Goal: Transaction & Acquisition: Download file/media

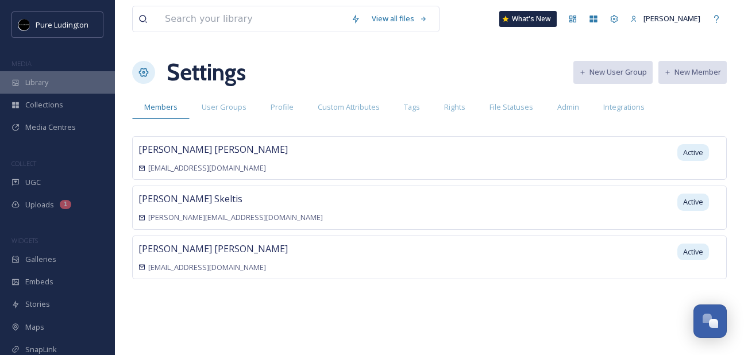
click at [44, 86] on span "Library" at bounding box center [36, 82] width 23 height 11
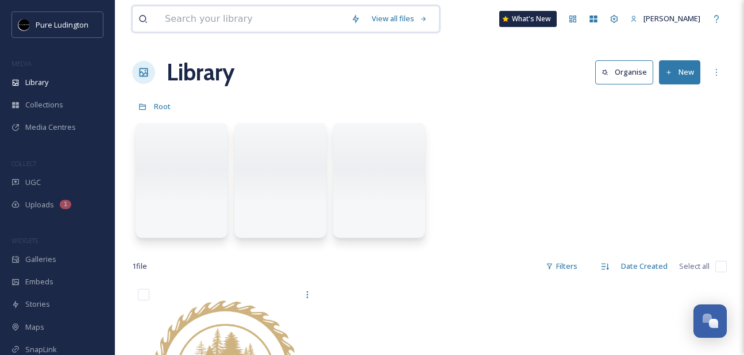
click at [256, 19] on input at bounding box center [252, 18] width 186 height 25
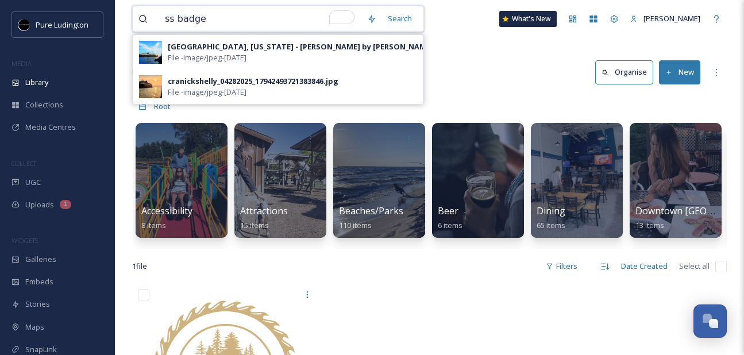
type input "[PERSON_NAME]"
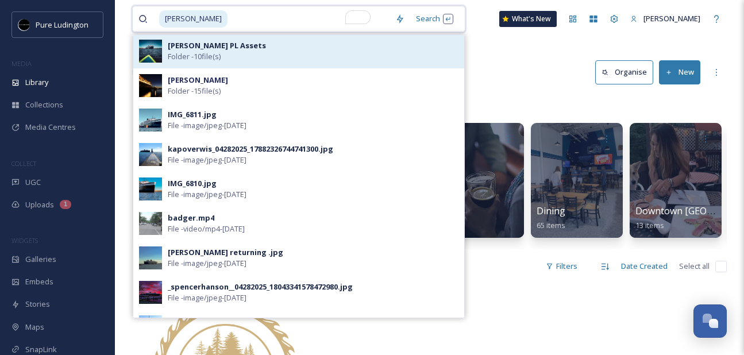
scroll to position [37, 0]
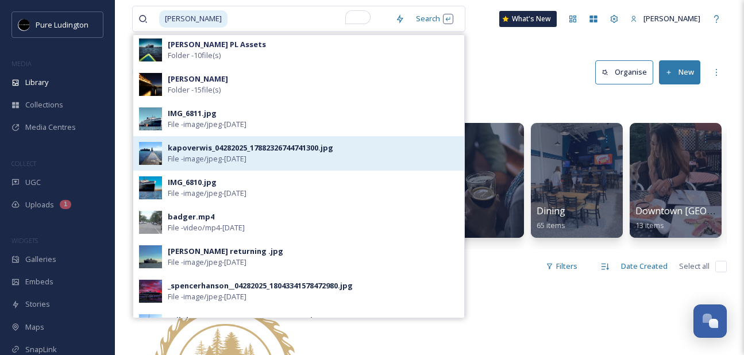
click at [258, 149] on div "kapoverwis_04282025_17882326744741300.jpg" at bounding box center [250, 147] width 165 height 11
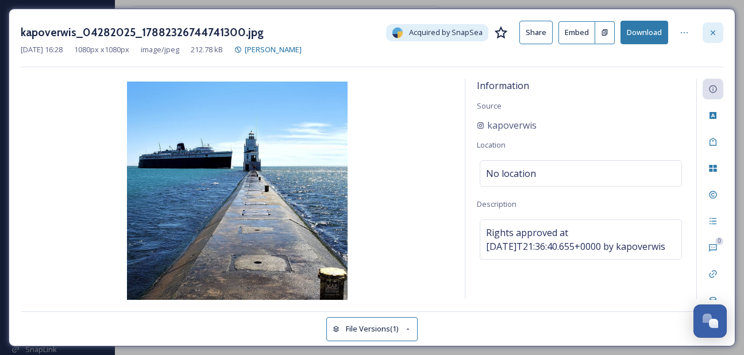
click at [709, 24] on div at bounding box center [712, 32] width 21 height 21
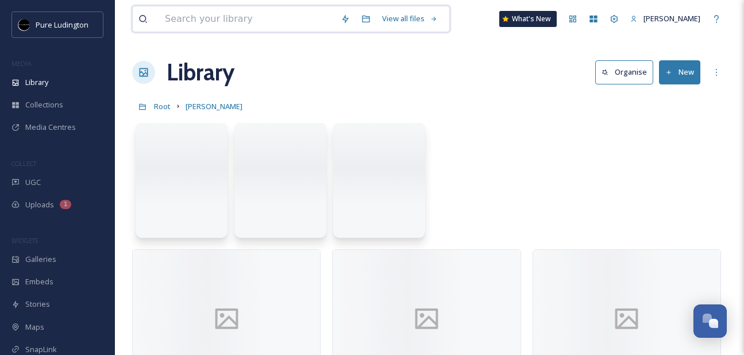
click at [298, 21] on input at bounding box center [247, 18] width 176 height 25
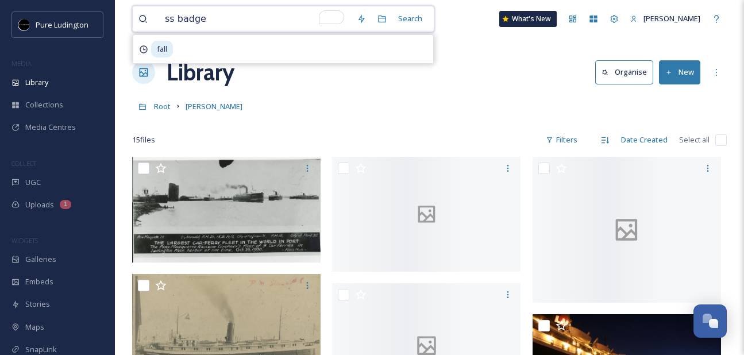
type input "[PERSON_NAME]"
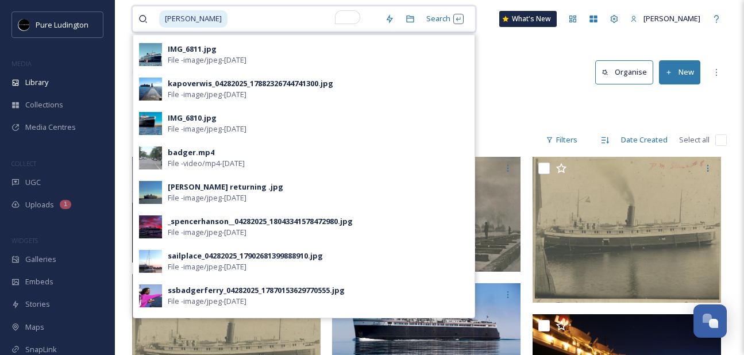
scroll to position [103, 0]
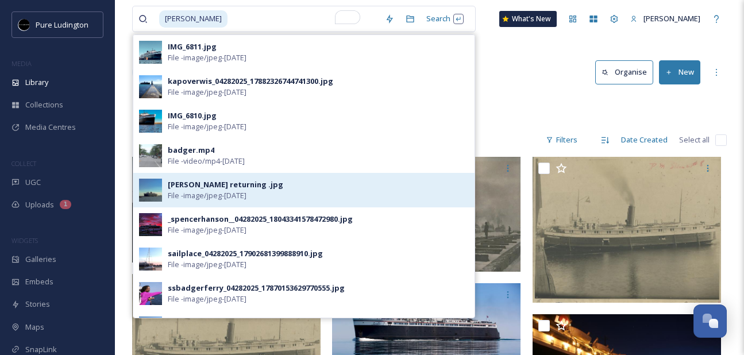
click at [200, 198] on span "File - image/jpeg - [DATE]" at bounding box center [207, 195] width 79 height 11
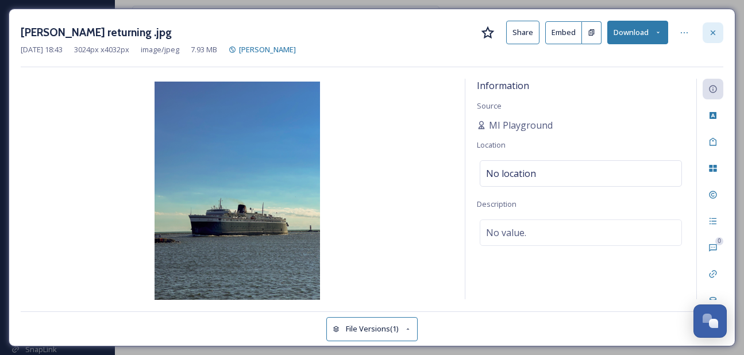
click at [715, 26] on div at bounding box center [712, 32] width 21 height 21
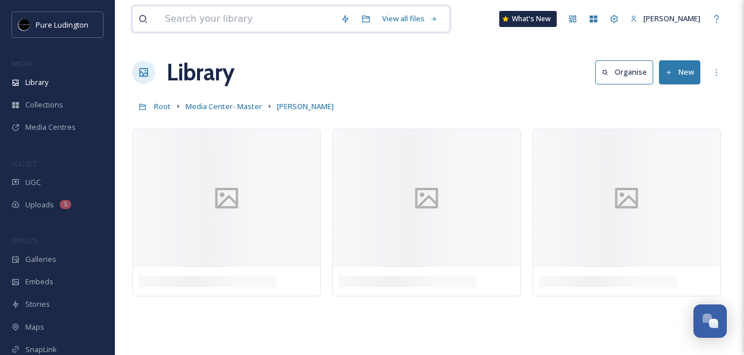
click at [241, 10] on input at bounding box center [247, 18] width 176 height 25
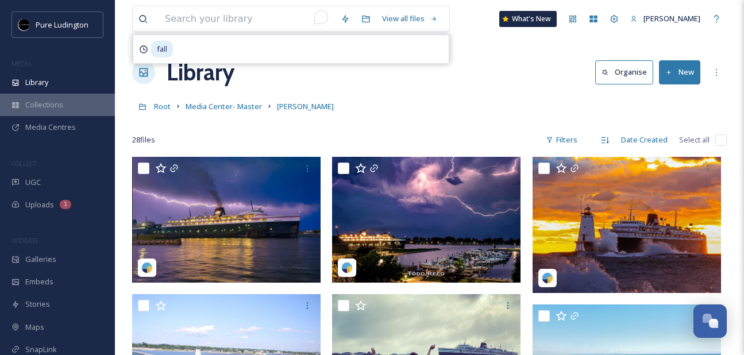
click at [70, 113] on div "Collections" at bounding box center [57, 105] width 115 height 22
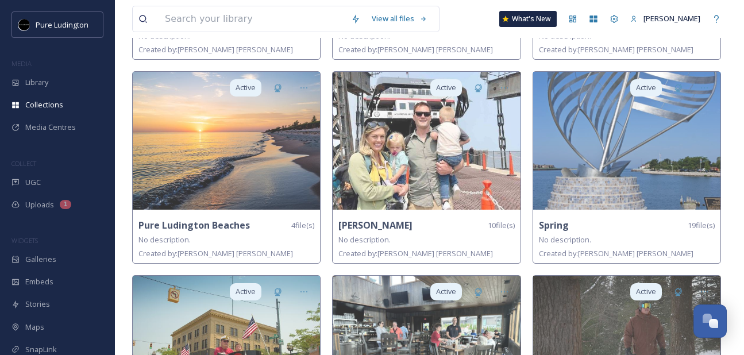
scroll to position [754, 0]
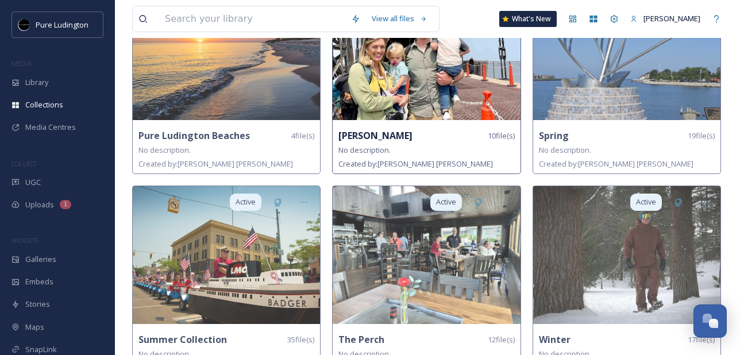
click at [362, 126] on div "[PERSON_NAME] 10 file(s) No description. Created by: [PERSON_NAME]" at bounding box center [426, 150] width 187 height 48
click at [364, 129] on strong "[PERSON_NAME]" at bounding box center [375, 135] width 74 height 13
click at [393, 87] on img at bounding box center [426, 51] width 187 height 138
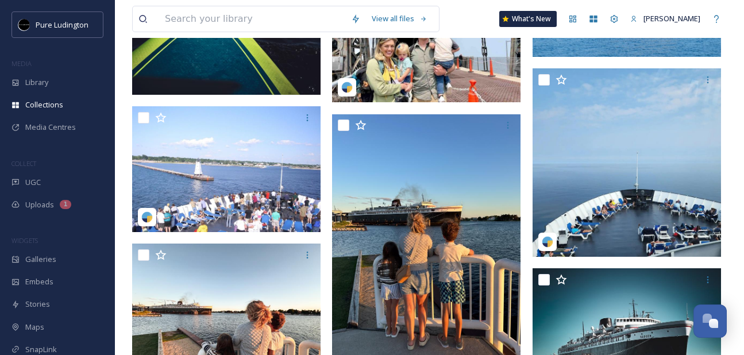
scroll to position [273, 0]
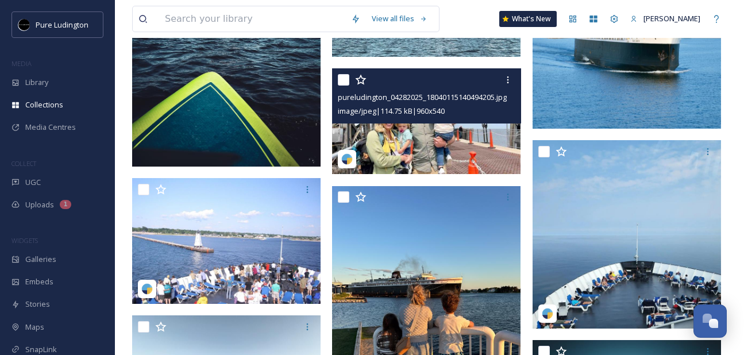
click at [396, 117] on div "image/jpeg | 114.75 kB | 960 x 540" at bounding box center [428, 111] width 180 height 14
click at [399, 129] on img at bounding box center [426, 121] width 188 height 106
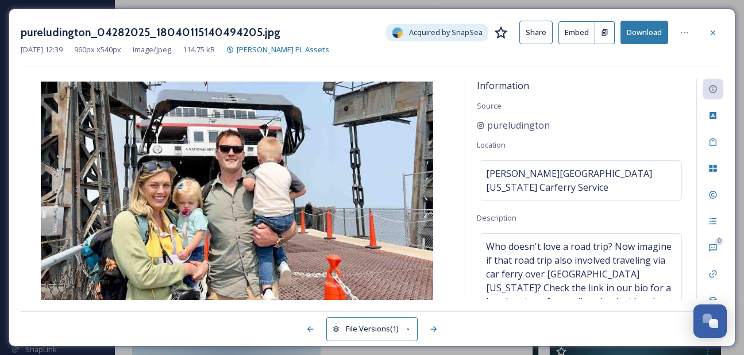
click at [656, 30] on button "Download" at bounding box center [644, 33] width 48 height 24
click at [708, 32] on icon at bounding box center [712, 32] width 9 height 9
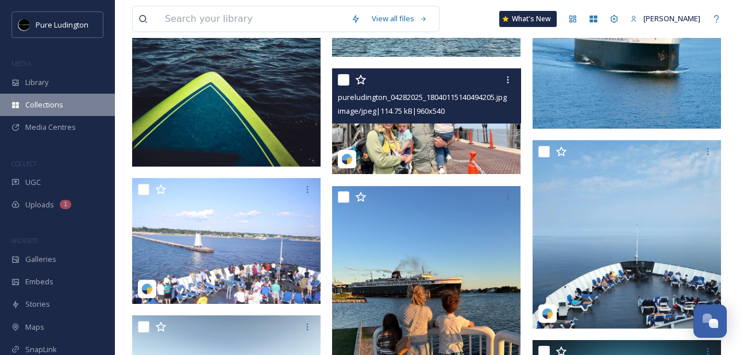
click at [33, 104] on span "Collections" at bounding box center [44, 104] width 38 height 11
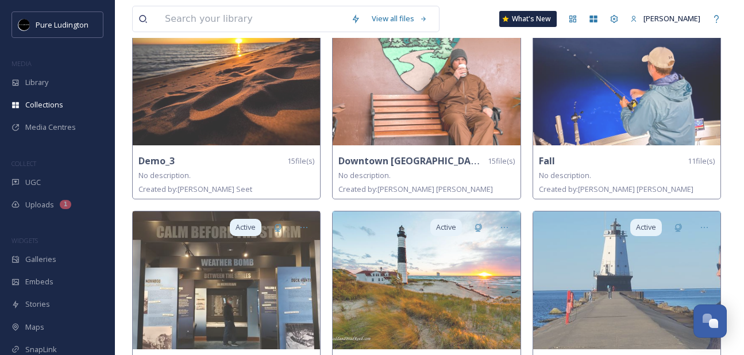
scroll to position [96, 0]
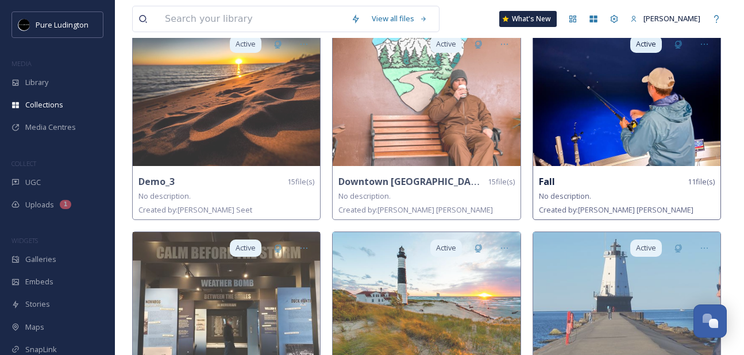
click at [566, 171] on div "Active Fall 11 file(s) No description. Created by: [PERSON_NAME]" at bounding box center [626, 124] width 188 height 192
click at [566, 159] on img at bounding box center [626, 97] width 187 height 138
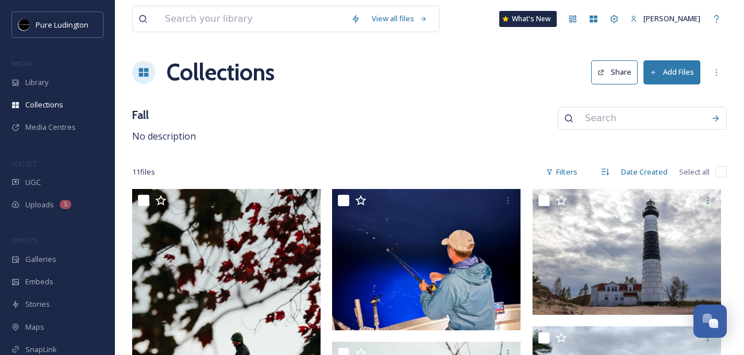
click at [476, 107] on div "Fall No description" at bounding box center [429, 125] width 594 height 37
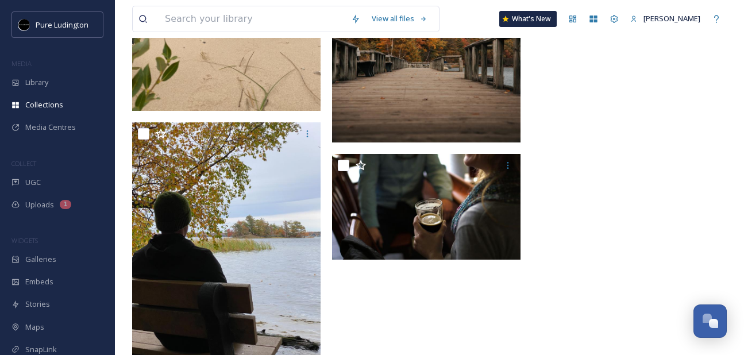
scroll to position [800, 0]
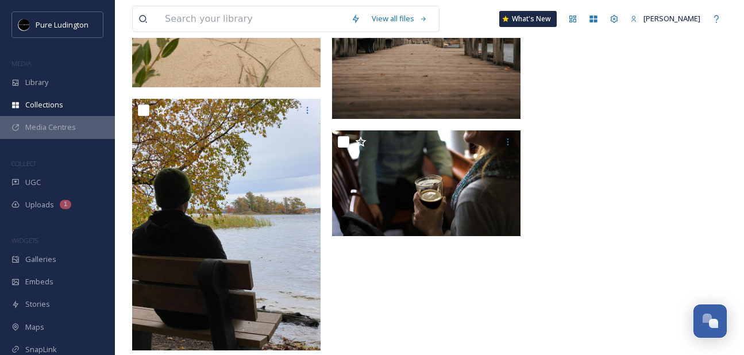
click at [74, 129] on span "Media Centres" at bounding box center [50, 127] width 51 height 11
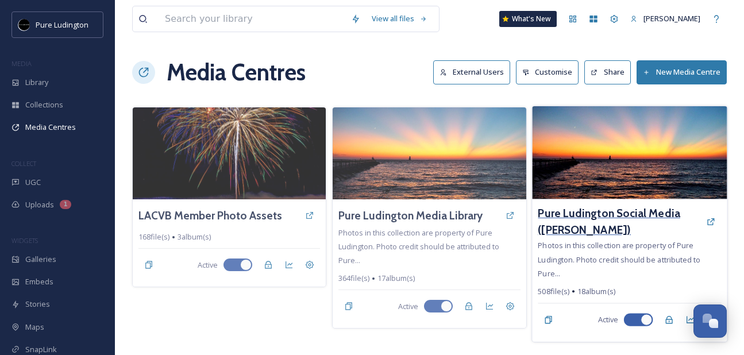
click at [557, 205] on h3 "Pure Ludington Social Media ([PERSON_NAME])" at bounding box center [619, 221] width 163 height 33
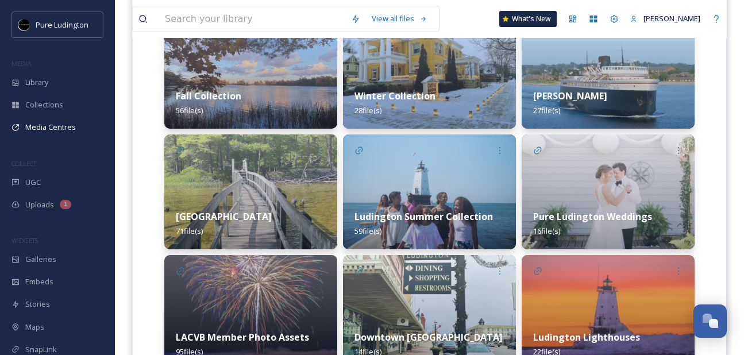
scroll to position [324, 0]
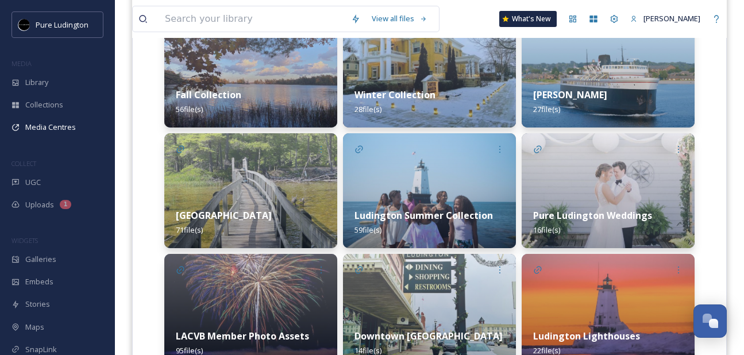
click at [245, 105] on div "Fall Collection 56 file(s)" at bounding box center [250, 101] width 173 height 51
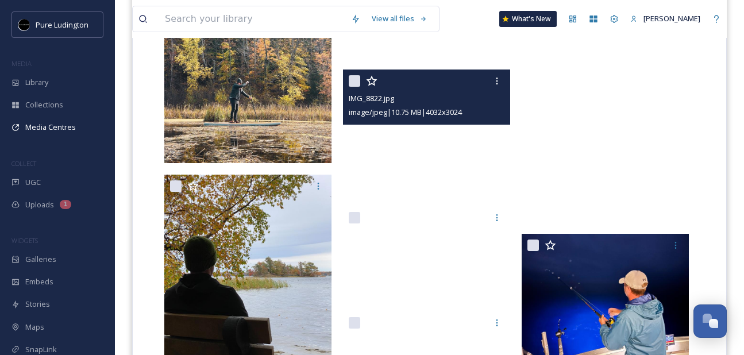
scroll to position [1381, 0]
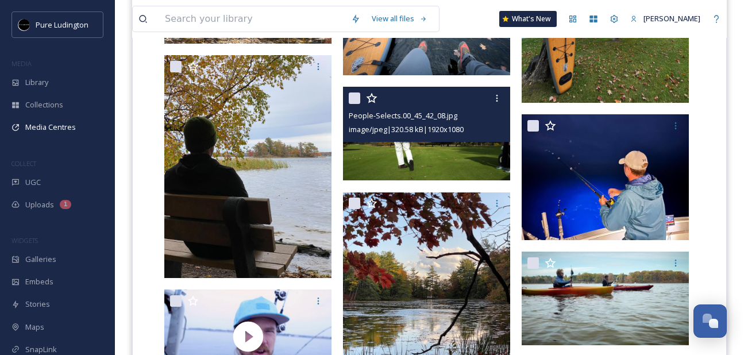
click at [438, 174] on img at bounding box center [426, 134] width 167 height 94
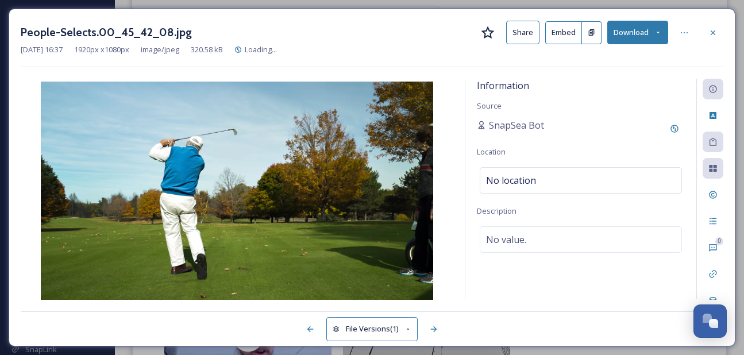
click at [650, 37] on button "Download" at bounding box center [637, 33] width 61 height 24
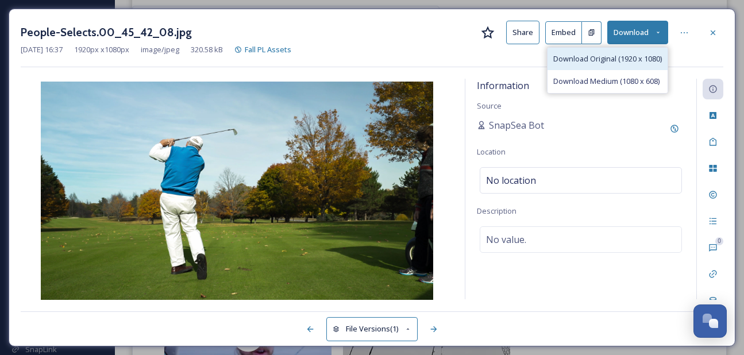
click at [613, 61] on span "Download Original (1920 x 1080)" at bounding box center [607, 58] width 109 height 11
